Goal: Information Seeking & Learning: Learn about a topic

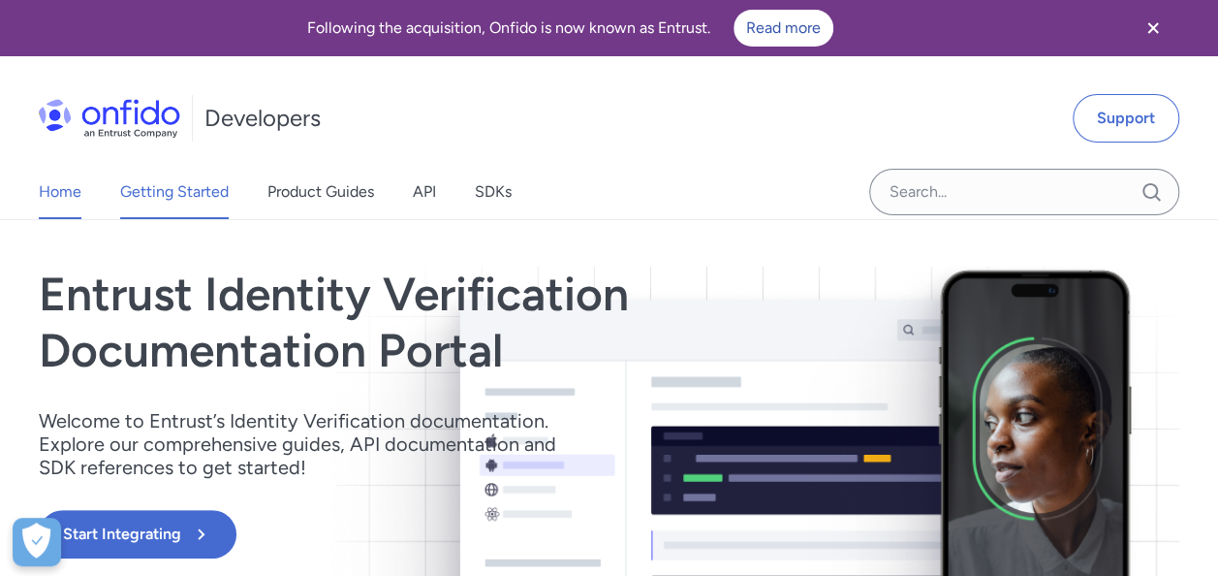
click at [177, 192] on link "Getting Started" at bounding box center [174, 192] width 109 height 54
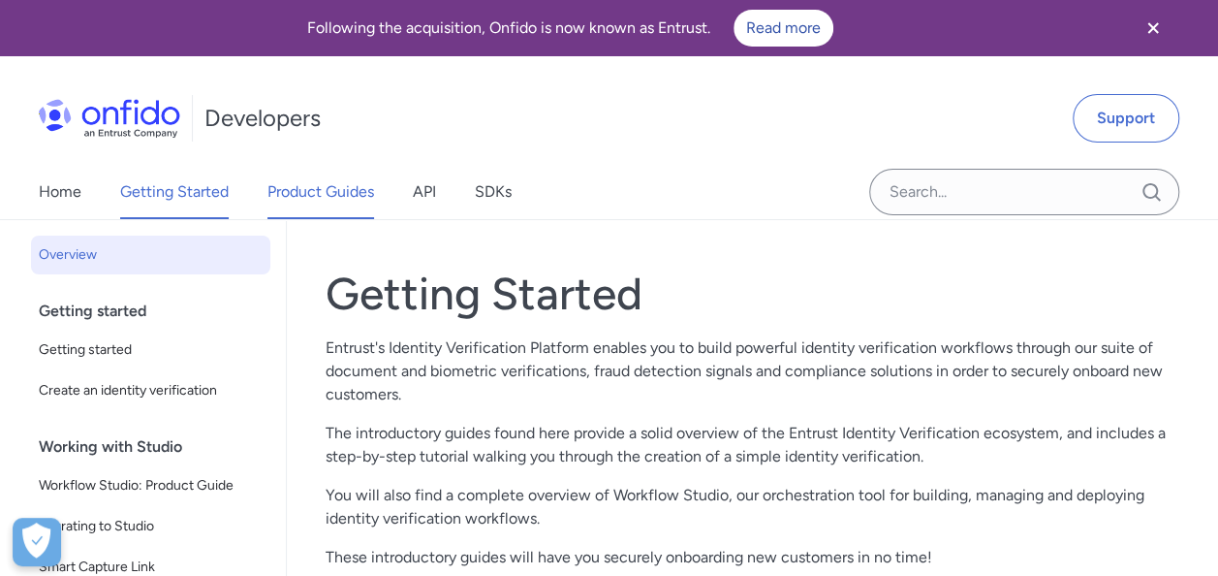
click at [340, 195] on link "Product Guides" at bounding box center [320, 192] width 107 height 54
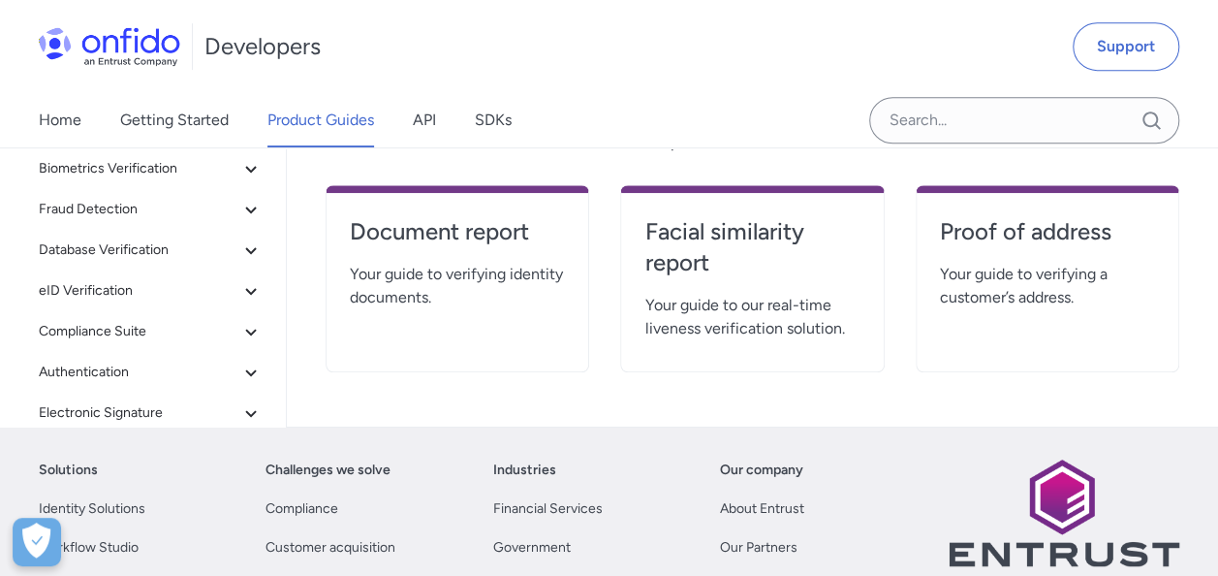
scroll to position [388, 0]
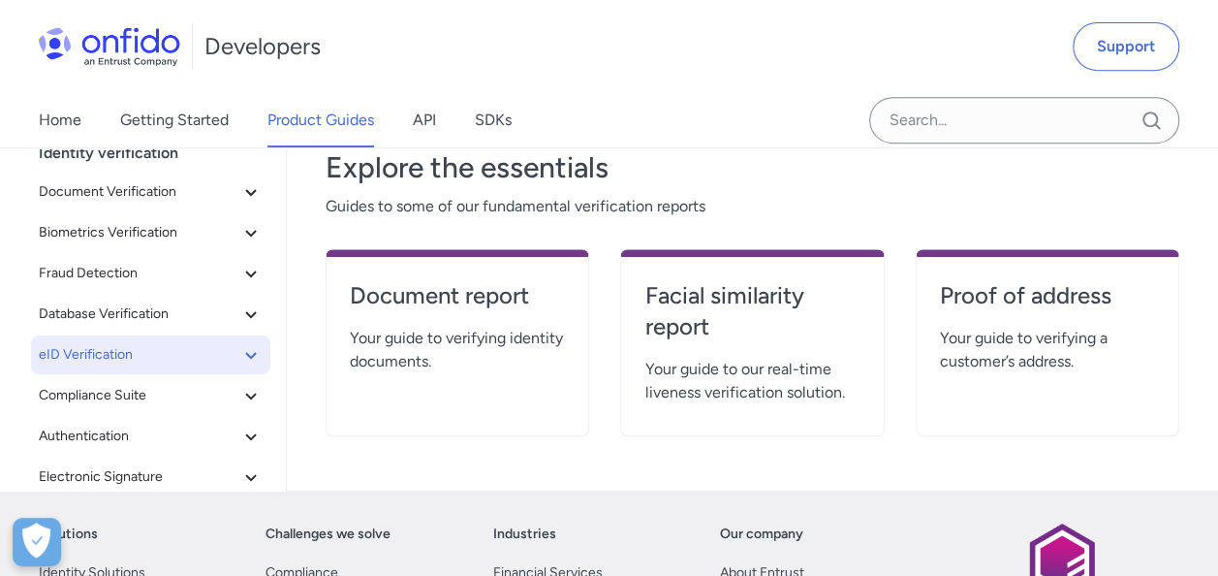
click at [245, 349] on icon at bounding box center [250, 354] width 23 height 23
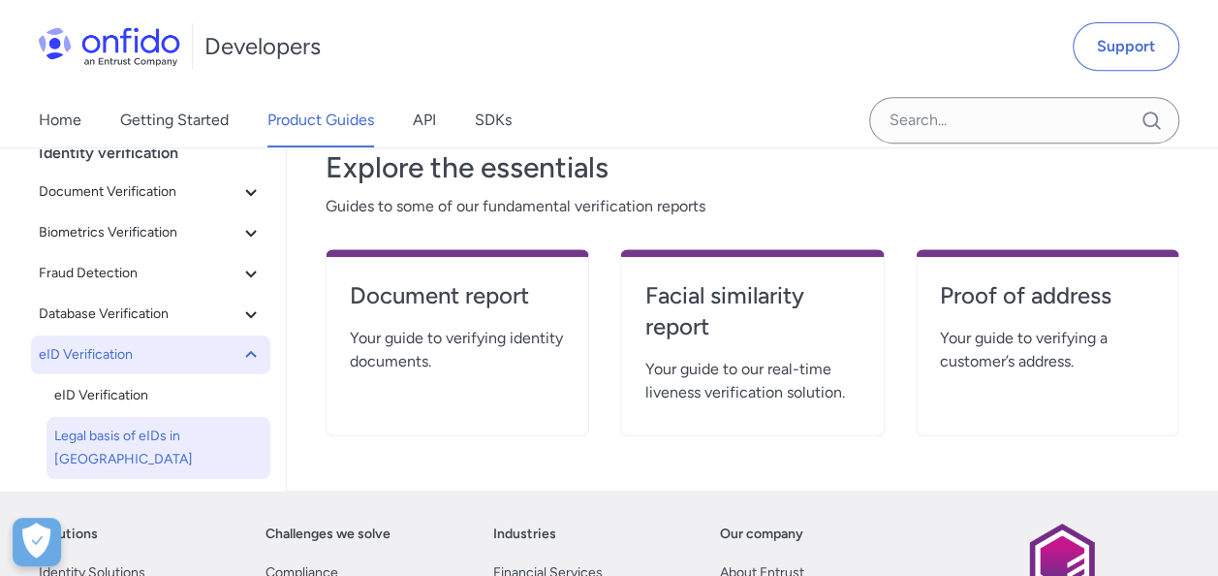
click at [114, 439] on span "Legal basis of eIDs in Europe" at bounding box center [158, 447] width 208 height 47
